Goal: Find specific page/section: Find specific page/section

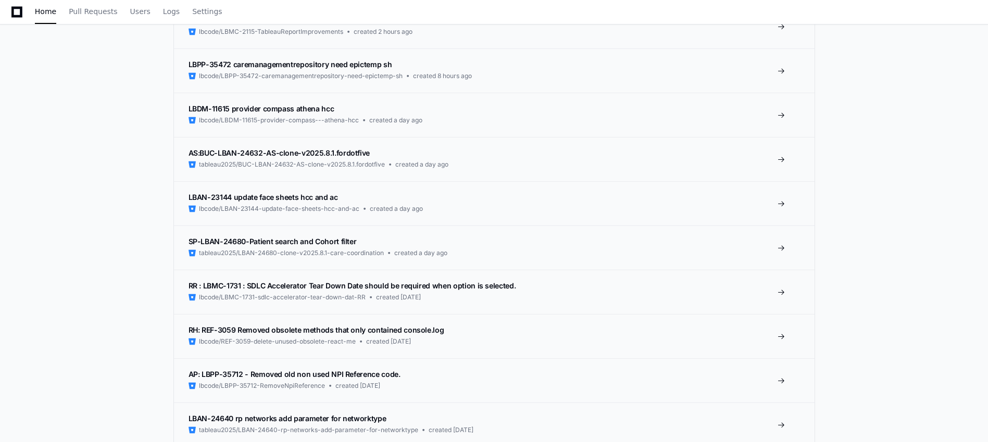
scroll to position [506, 0]
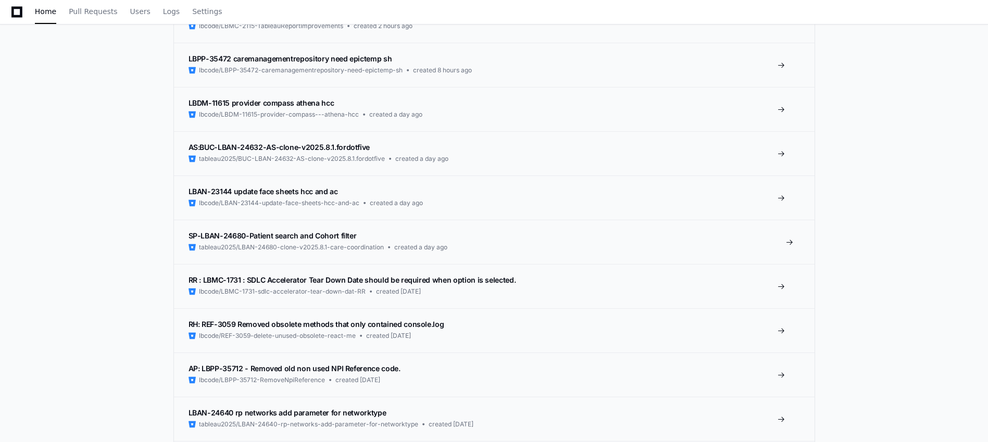
click at [787, 242] on span at bounding box center [789, 242] width 8 height 8
